Goal: Information Seeking & Learning: Check status

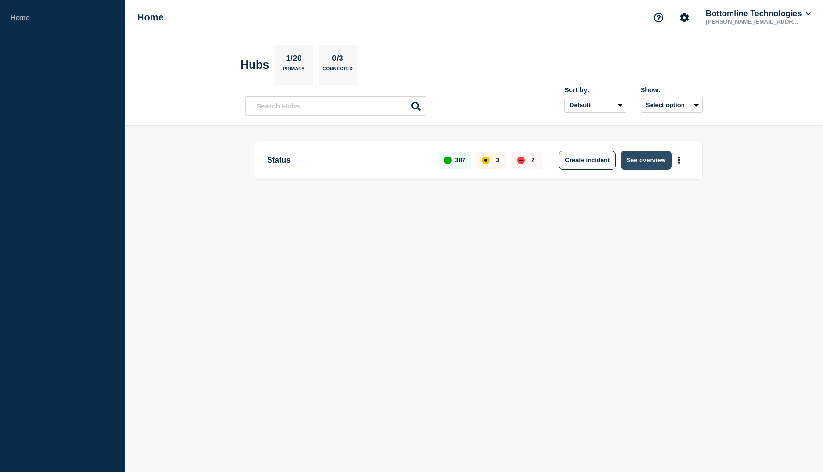
click at [638, 162] on button "See overview" at bounding box center [646, 160] width 50 height 19
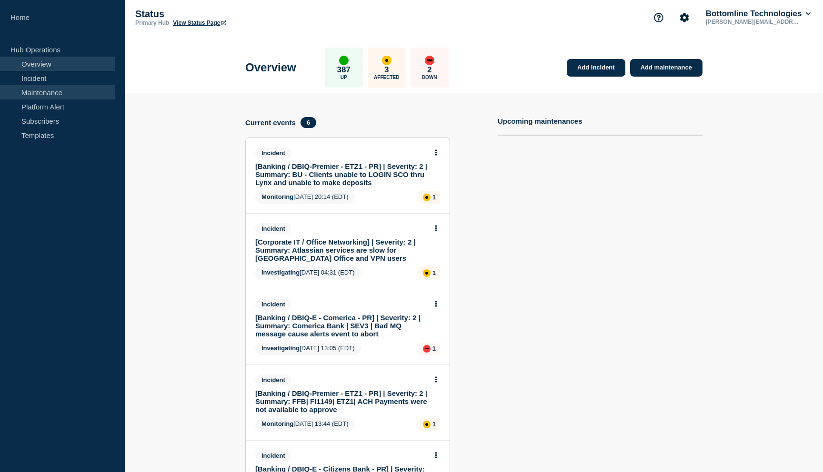
click at [57, 96] on link "Maintenance" at bounding box center [57, 92] width 115 height 14
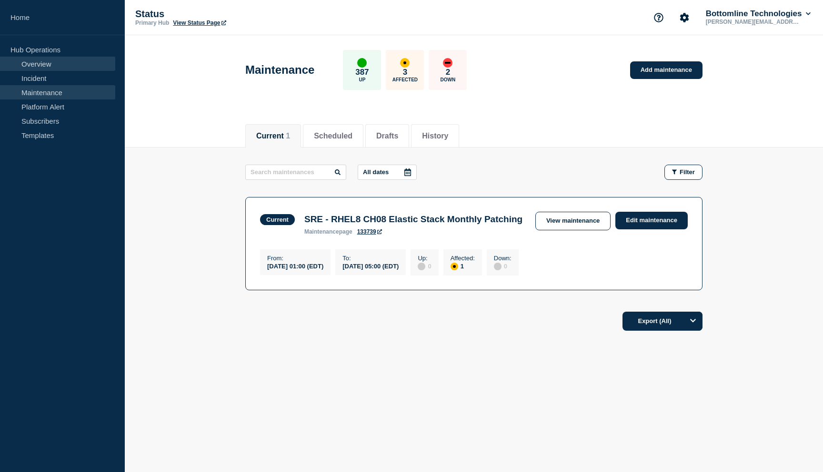
click at [49, 62] on link "Overview" at bounding box center [57, 64] width 115 height 14
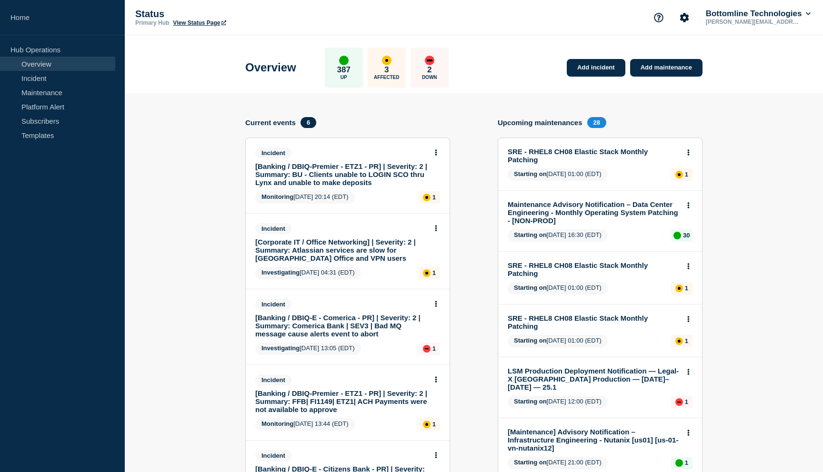
click at [660, 148] on div "SRE - RHEL8 CH08 Elastic Stack Monthly Patching Starting on [DATE] 01:00 (EDT) 1" at bounding box center [600, 164] width 204 height 52
click at [660, 152] on link "SRE - RHEL8 CH08 Elastic Stack Monthly Patching" at bounding box center [594, 156] width 172 height 16
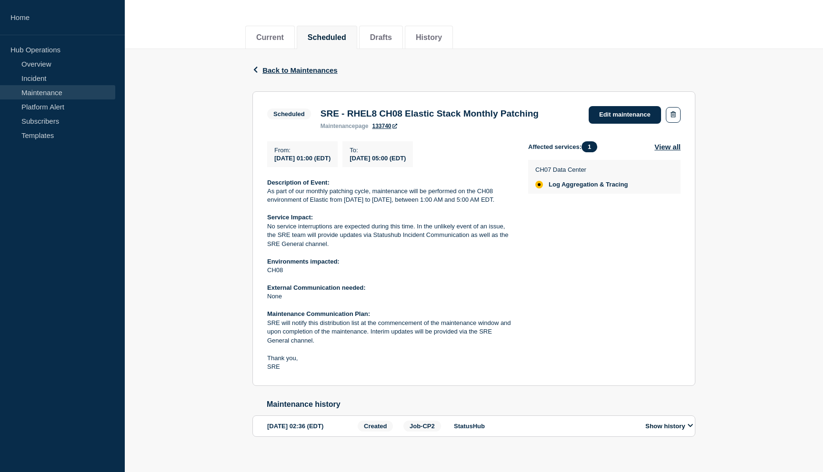
scroll to position [127, 0]
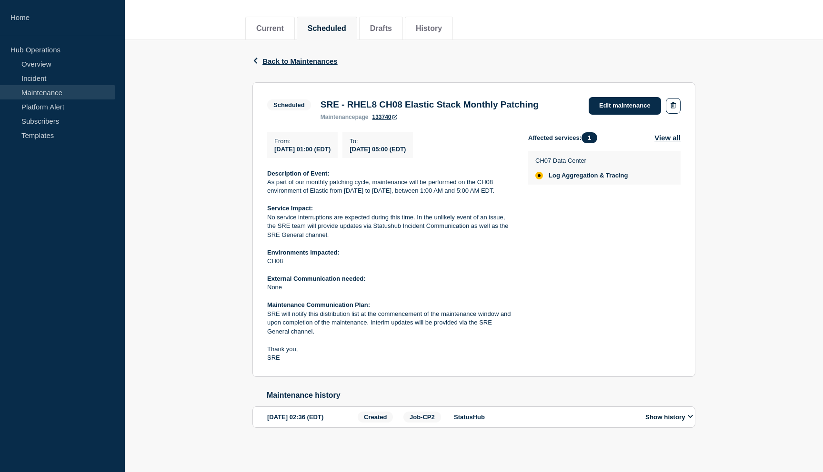
click at [693, 421] on button "Show history" at bounding box center [669, 417] width 53 height 8
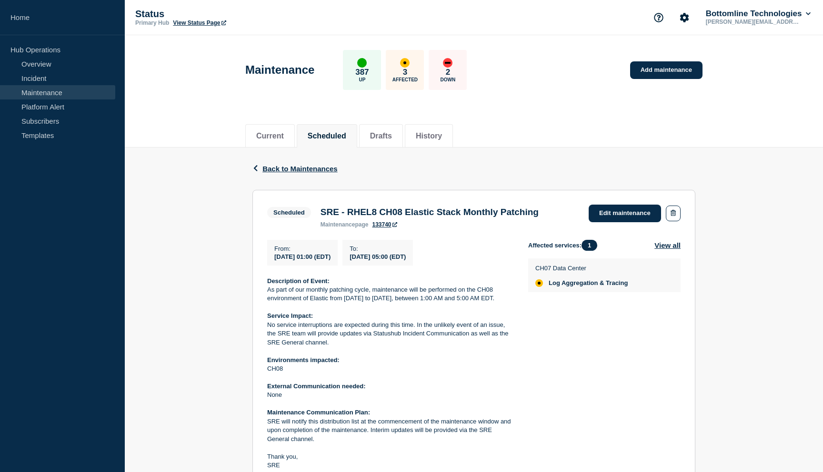
scroll to position [14, 0]
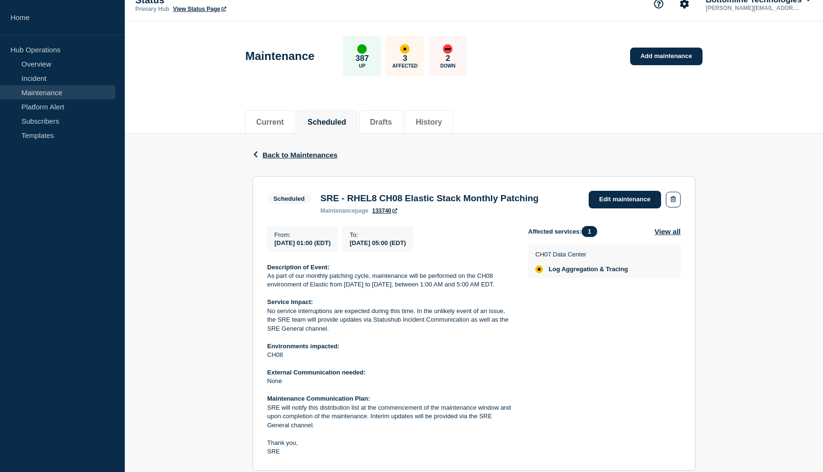
drag, startPoint x: 335, startPoint y: 303, endPoint x: 266, endPoint y: 288, distance: 70.8
click at [266, 288] on section "Scheduled SRE - RHEL8 CH08 Elastic Stack Monthly Patching maintenance page 1337…" at bounding box center [473, 323] width 443 height 295
copy p "As part of our monthly patching cycle, maintenance will be performed on the CH0…"
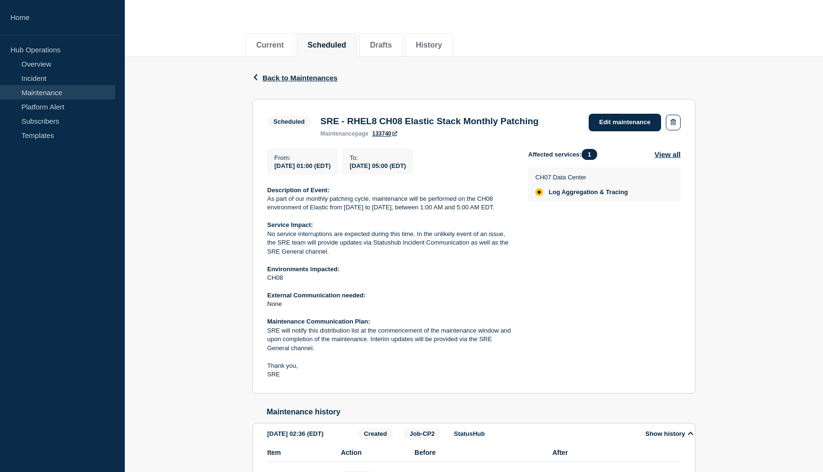
scroll to position [0, 0]
